Goal: Find specific page/section: Find specific page/section

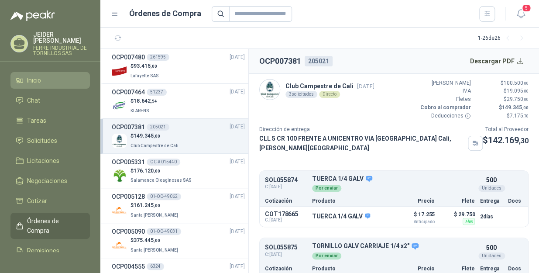
click at [53, 76] on li "Inicio" at bounding box center [50, 81] width 69 height 10
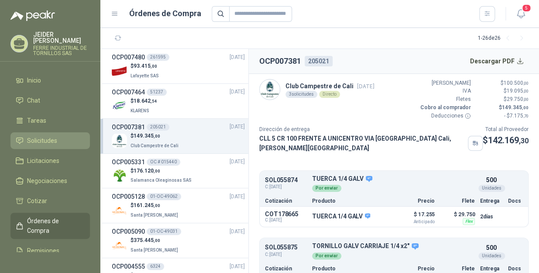
click at [30, 138] on span "Solicitudes" at bounding box center [42, 141] width 30 height 10
click at [47, 136] on span "Solicitudes" at bounding box center [42, 141] width 30 height 10
